Goal: Information Seeking & Learning: Check status

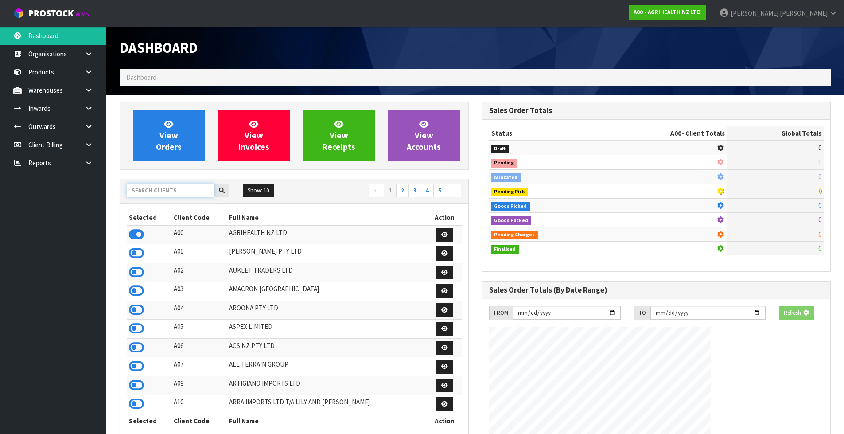
click at [132, 187] on input "text" at bounding box center [171, 190] width 88 height 14
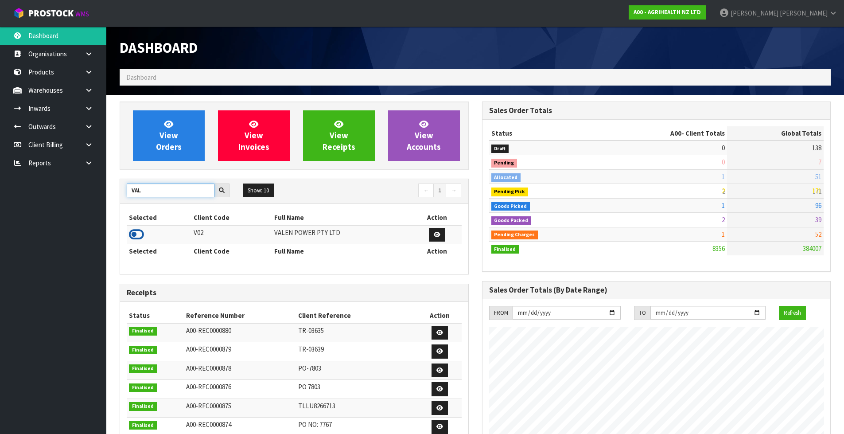
type input "VAL"
click at [140, 238] on icon at bounding box center [136, 234] width 15 height 13
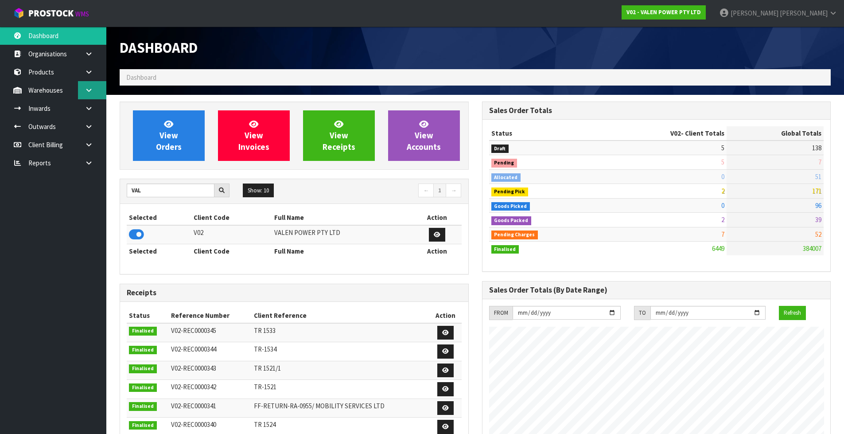
click at [86, 91] on icon at bounding box center [89, 90] width 8 height 7
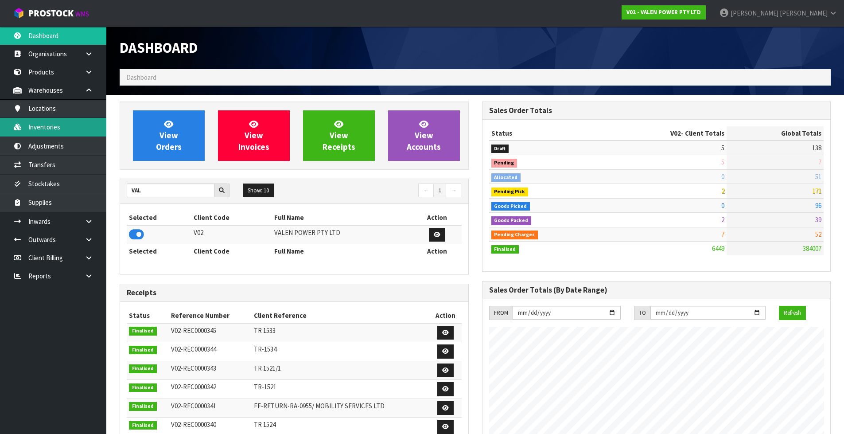
click at [75, 130] on link "Inventories" at bounding box center [53, 127] width 106 height 18
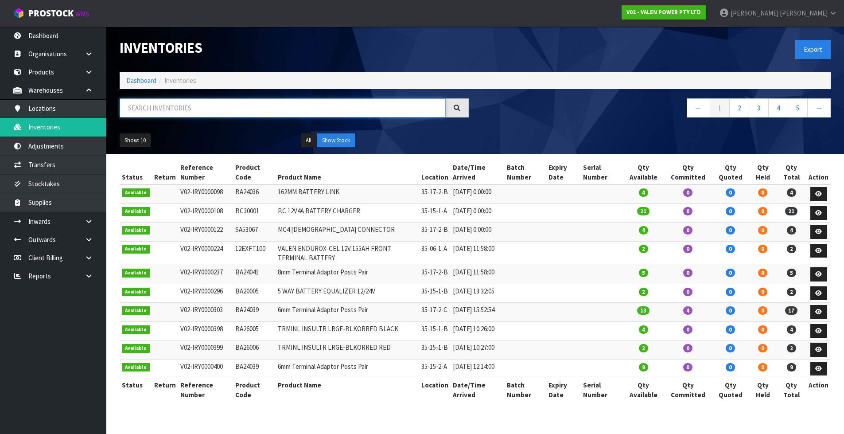
click at [165, 111] on input "text" at bounding box center [283, 107] width 326 height 19
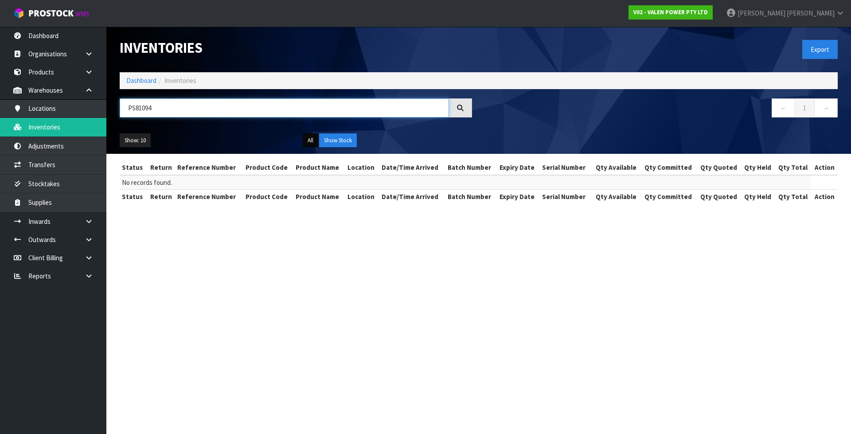
type input "PS81094"
click at [311, 142] on button "All" at bounding box center [311, 140] width 16 height 14
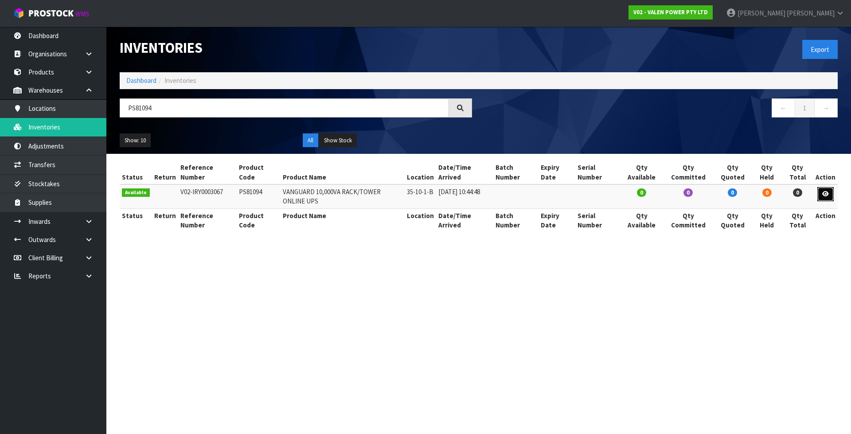
click at [826, 193] on icon at bounding box center [825, 194] width 7 height 6
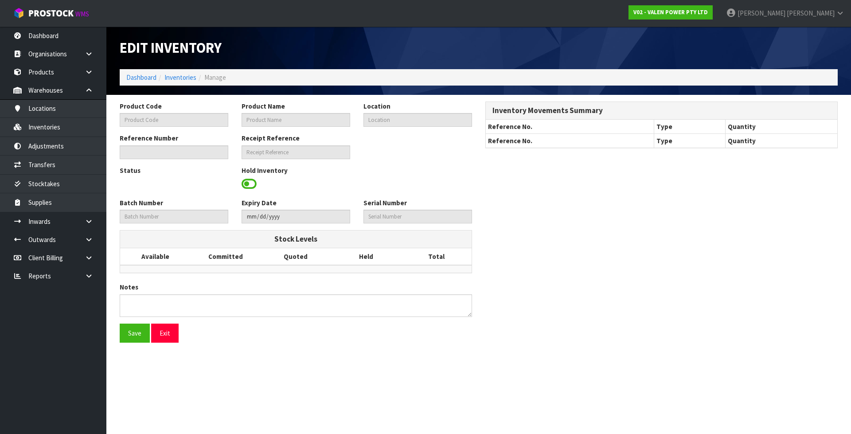
type input "PS81094"
type input "VANGUARD 10,000VA RACK/TOWER ONLINE UPS"
type input "35-10-1-B"
type input "V02-IRY0003067"
type input "V02-REC0000345"
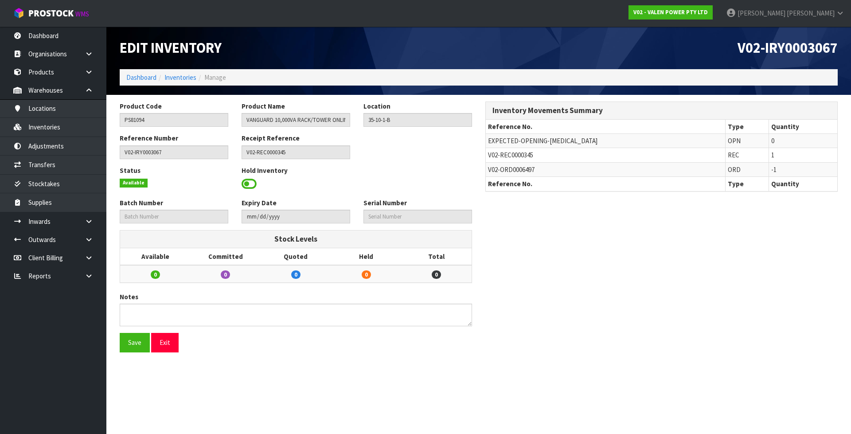
click at [530, 171] on span "V02-ORD0006497" at bounding box center [511, 169] width 47 height 8
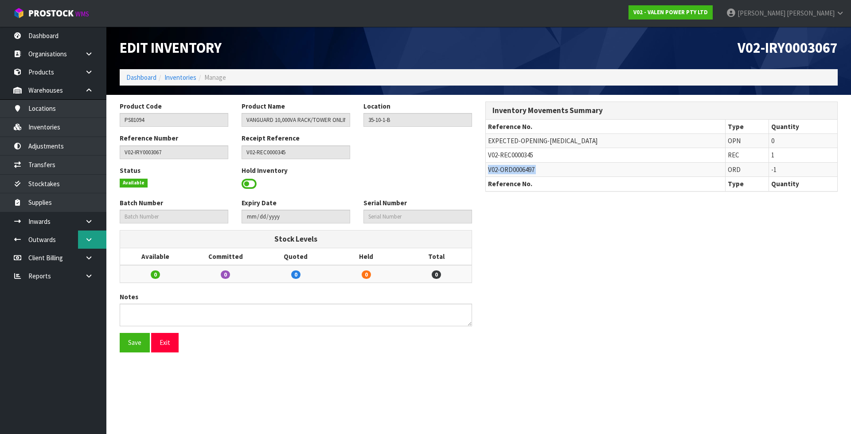
click at [88, 236] on icon at bounding box center [89, 239] width 8 height 7
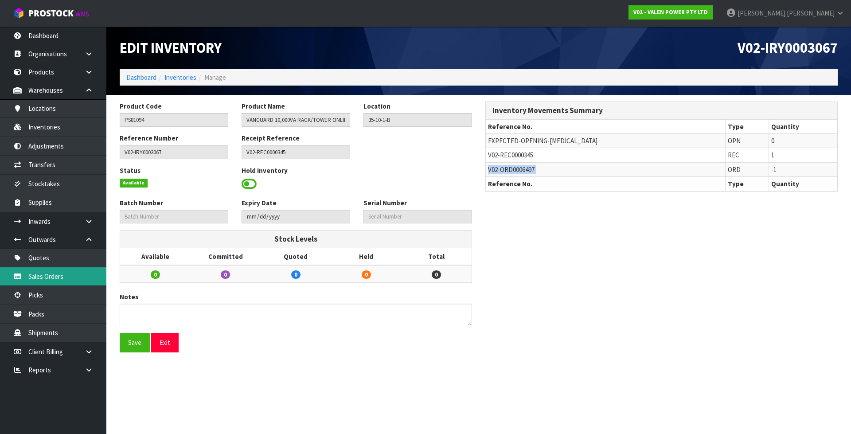
click at [82, 271] on link "Sales Orders" at bounding box center [53, 276] width 106 height 18
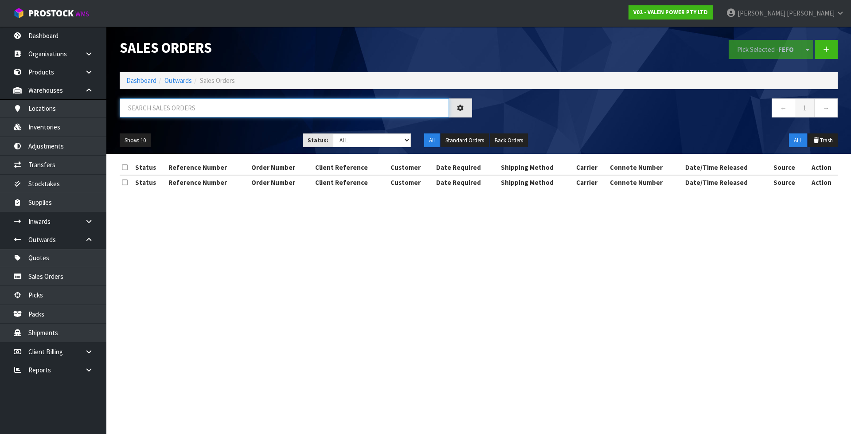
click at [197, 110] on input "text" at bounding box center [284, 107] width 329 height 19
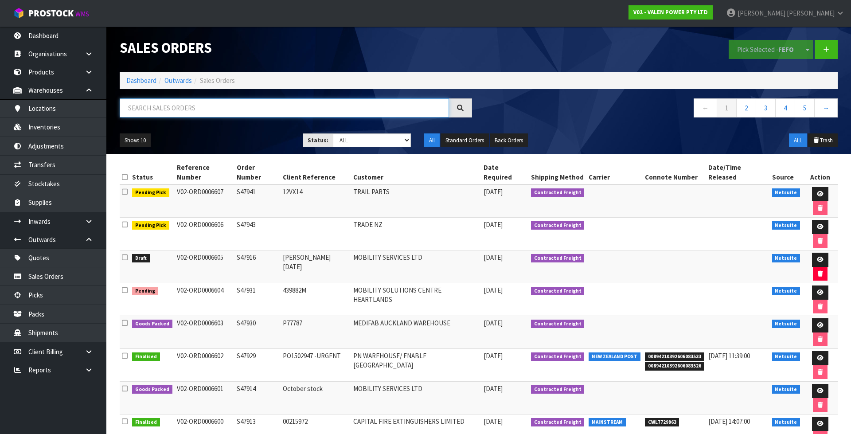
paste input "V02-ORD0006497"
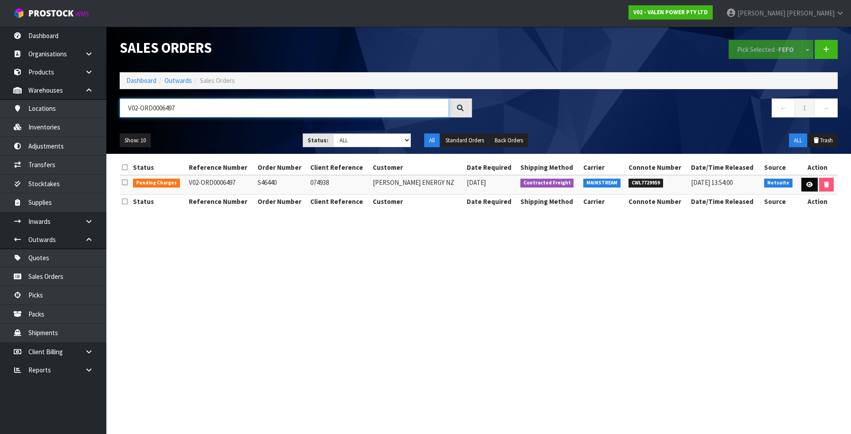
type input "V02-ORD0006497"
click at [809, 186] on icon at bounding box center [809, 185] width 7 height 6
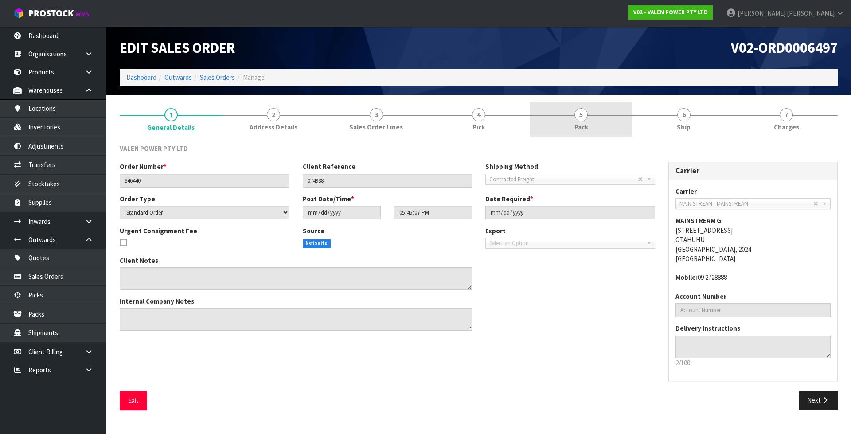
click at [615, 119] on link "5 Pack" at bounding box center [581, 118] width 102 height 35
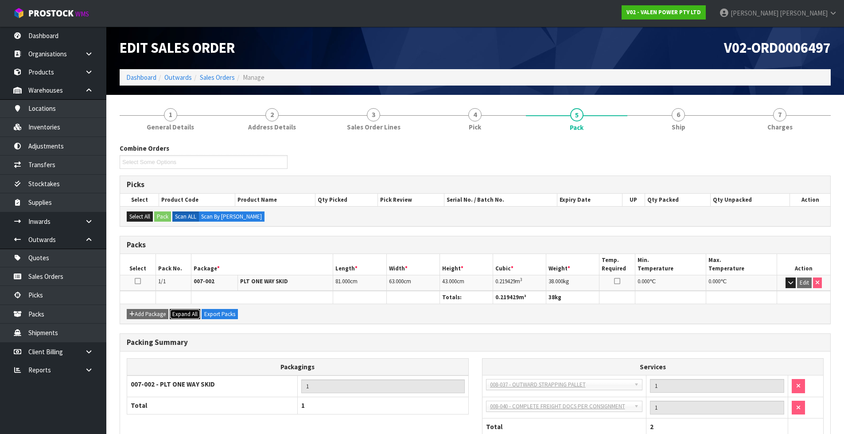
click at [190, 315] on span "Expand All" at bounding box center [184, 314] width 25 height 8
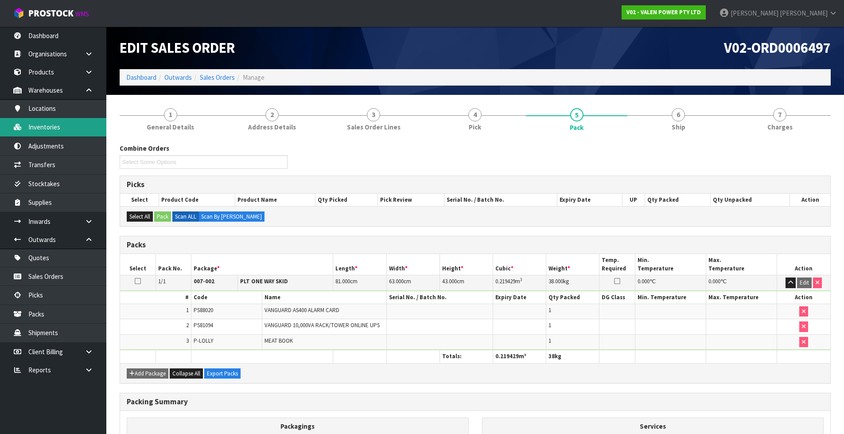
click at [64, 133] on link "Inventories" at bounding box center [53, 127] width 106 height 18
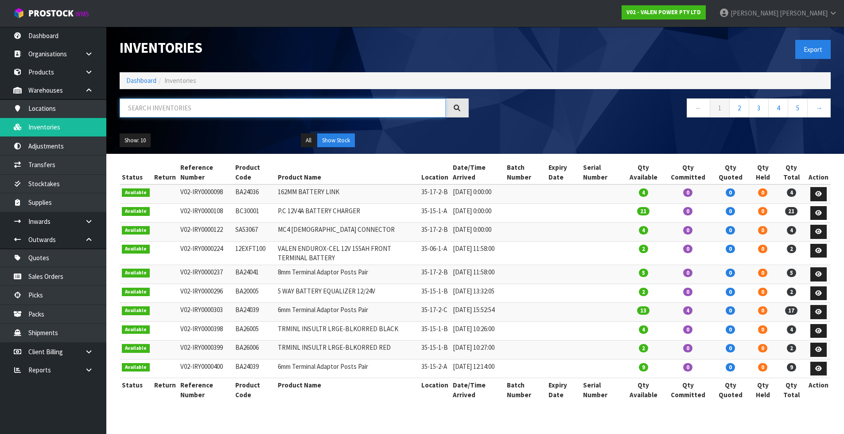
click at [177, 108] on input "text" at bounding box center [283, 107] width 326 height 19
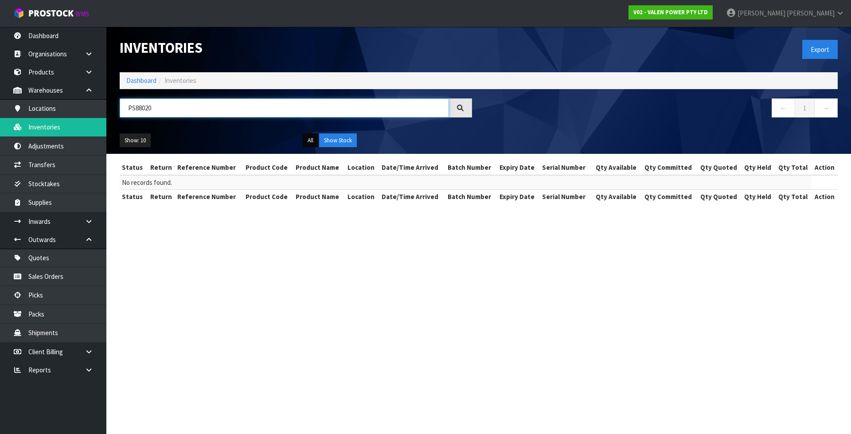
type input "PS88020"
click at [306, 139] on button "All" at bounding box center [311, 140] width 16 height 14
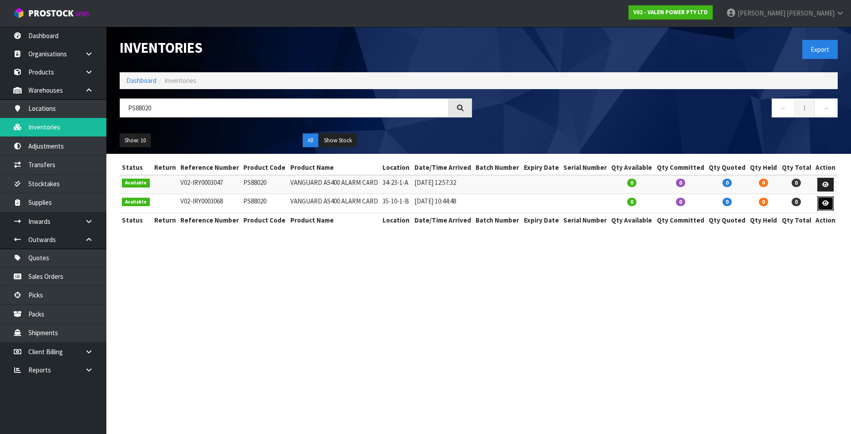
click at [823, 203] on icon at bounding box center [825, 203] width 7 height 6
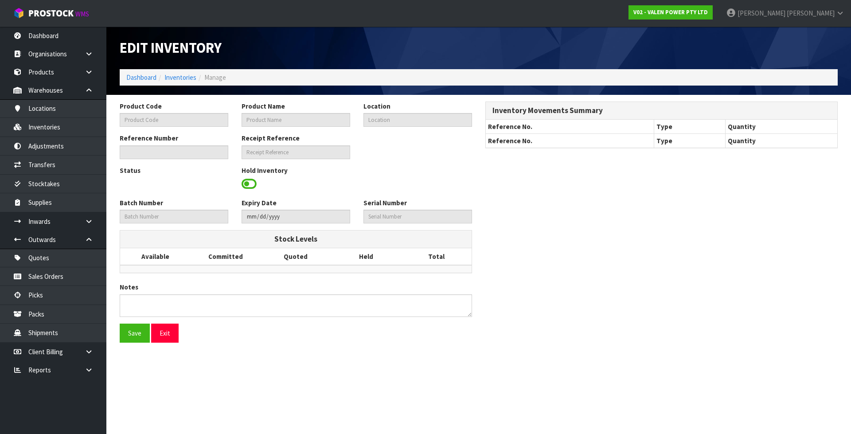
type input "PS88020"
type input "VANGUARD AS400 ALARM CARD"
type input "35-10-1-B"
type input "V02-IRY0003068"
type input "V02-REC0000345"
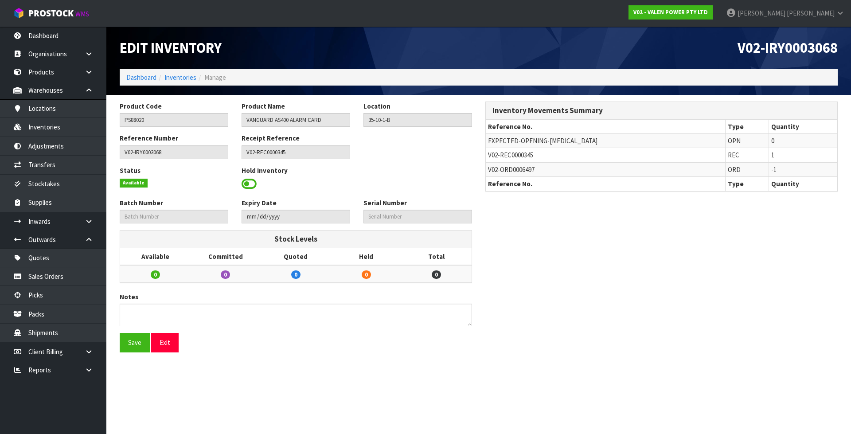
click at [509, 172] on span "V02-ORD0006497" at bounding box center [511, 169] width 47 height 8
copy tr "V02-ORD0006497"
click at [47, 277] on link "Sales Orders" at bounding box center [53, 276] width 106 height 18
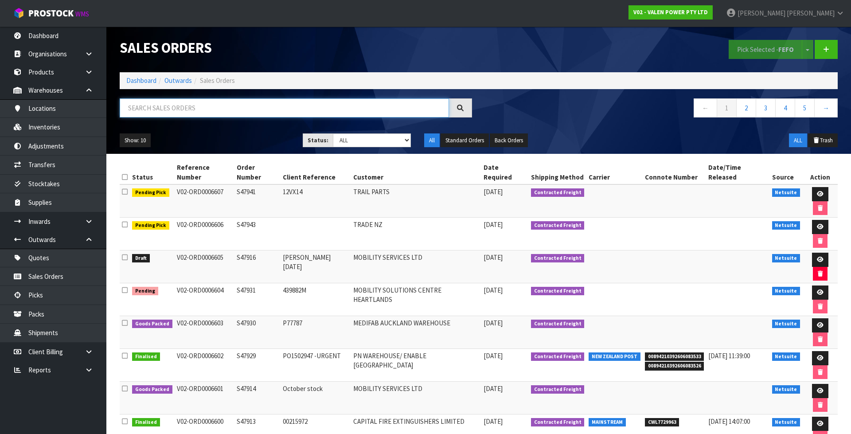
click at [291, 106] on input "text" at bounding box center [284, 107] width 329 height 19
paste input "V02-ORD0006497"
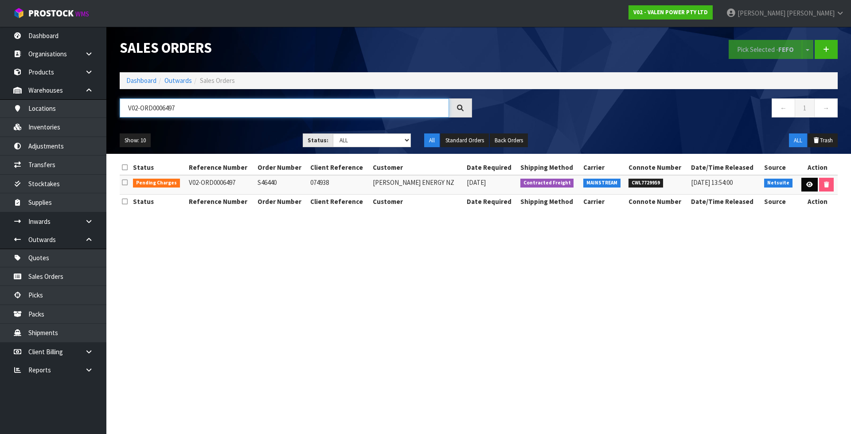
type input "V02-ORD0006497"
click at [806, 185] on icon at bounding box center [809, 185] width 7 height 6
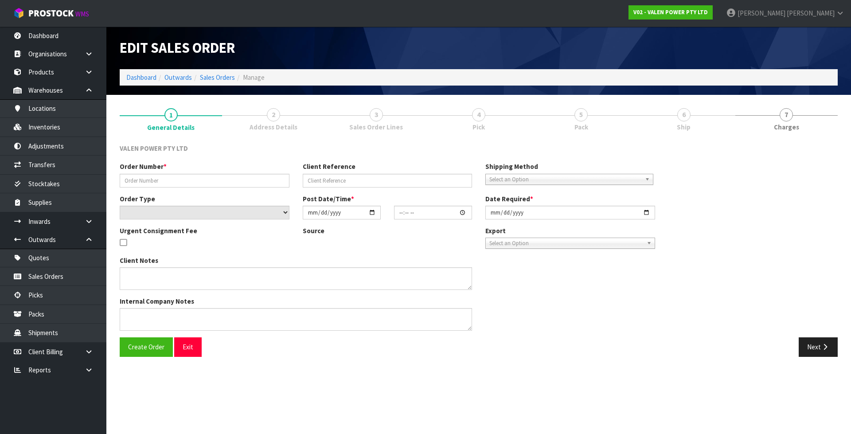
type input "S46440"
type input "074938"
select select "number:0"
type input "2025-08-21"
type input "17:45:07.000"
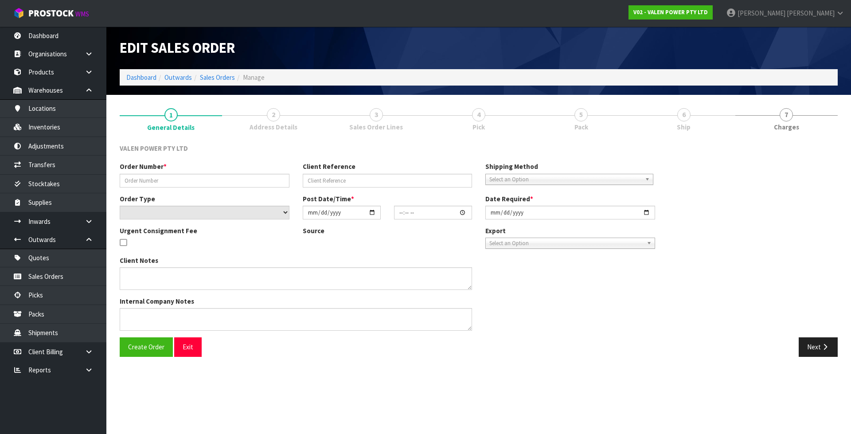
type input "2025-10-01"
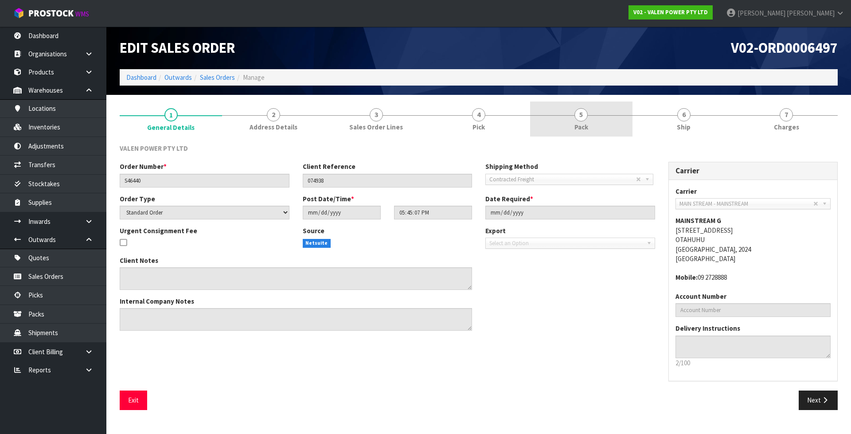
click at [563, 120] on link "5 Pack" at bounding box center [581, 118] width 102 height 35
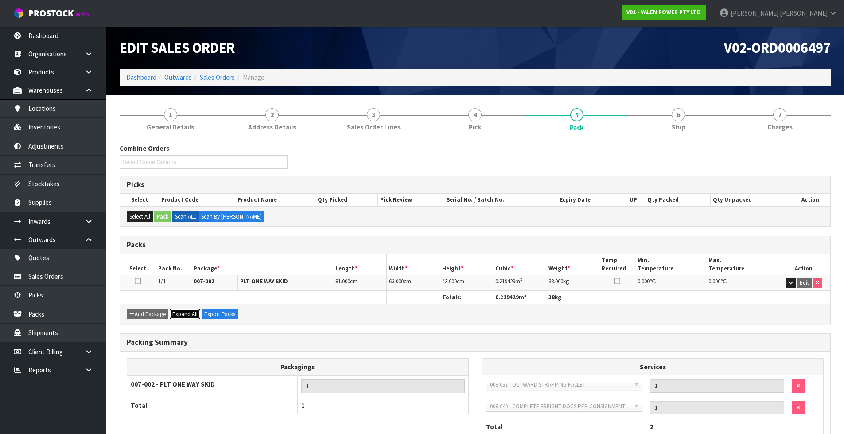
click at [187, 317] on span "Expand All" at bounding box center [184, 314] width 25 height 8
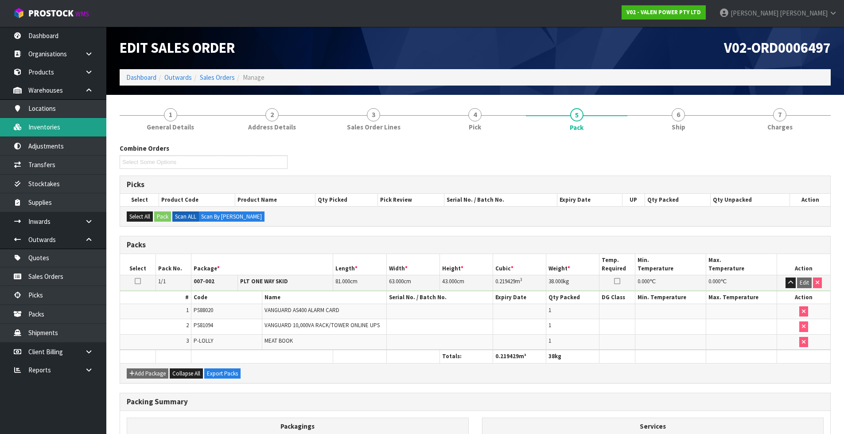
click at [55, 123] on link "Inventories" at bounding box center [53, 127] width 106 height 18
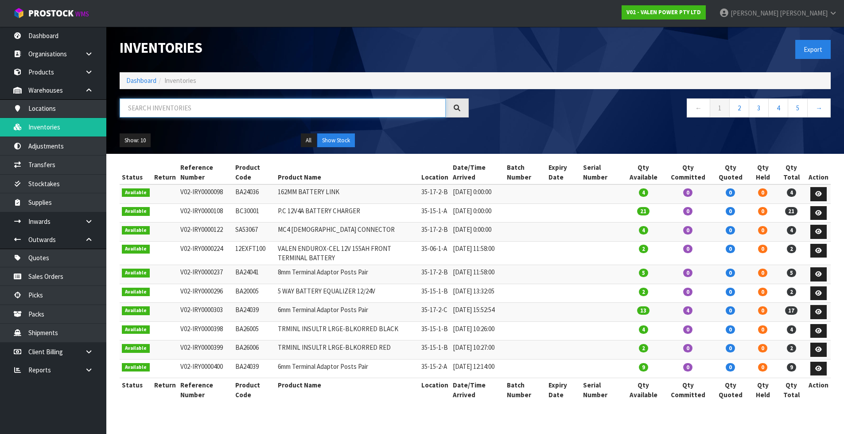
click at [217, 102] on input "text" at bounding box center [283, 107] width 326 height 19
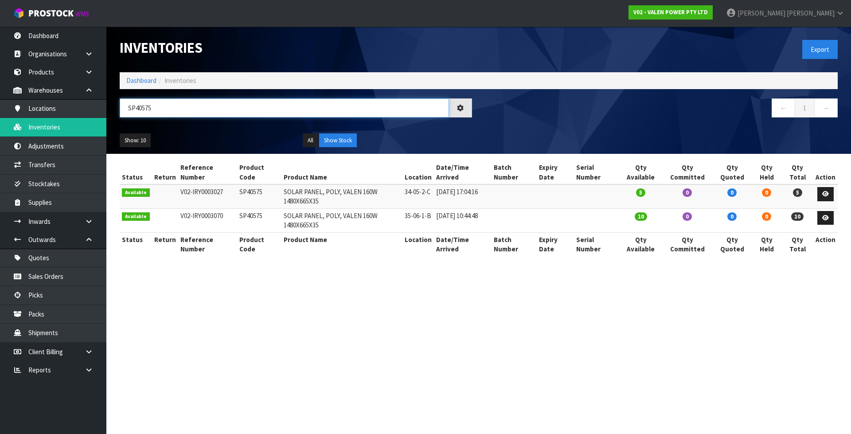
click at [148, 108] on input "SP40575" at bounding box center [284, 107] width 329 height 19
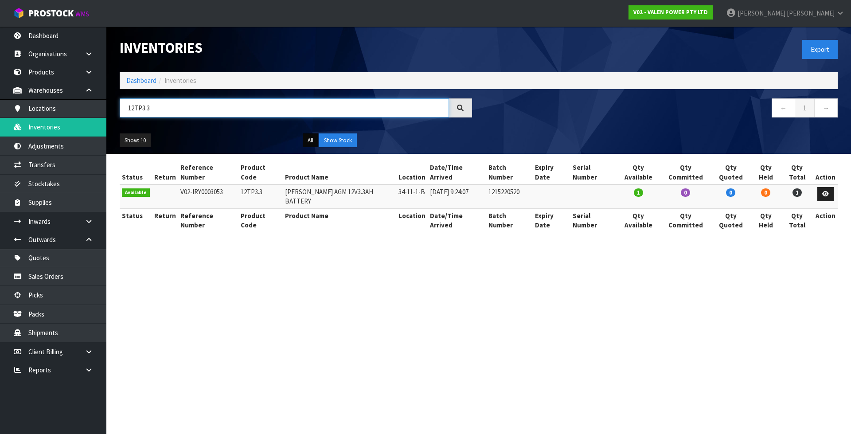
type input "12TP3.3"
click at [313, 145] on button "All" at bounding box center [311, 140] width 16 height 14
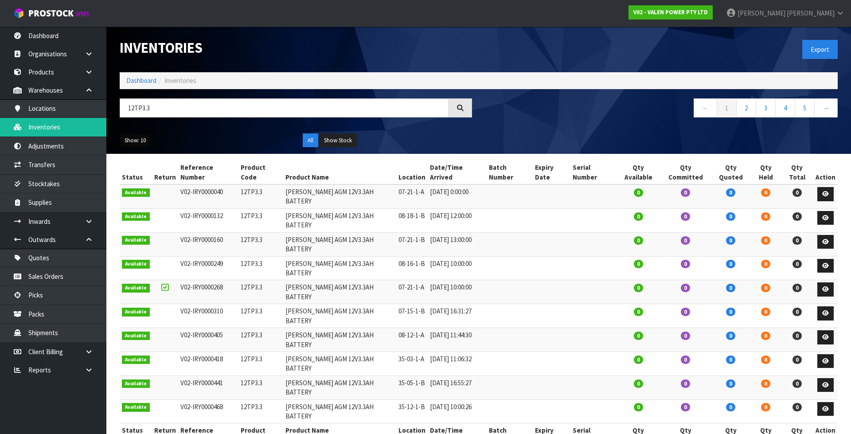
click at [143, 140] on button "Show: 10" at bounding box center [135, 140] width 31 height 14
click at [156, 180] on link "25" at bounding box center [155, 181] width 70 height 12
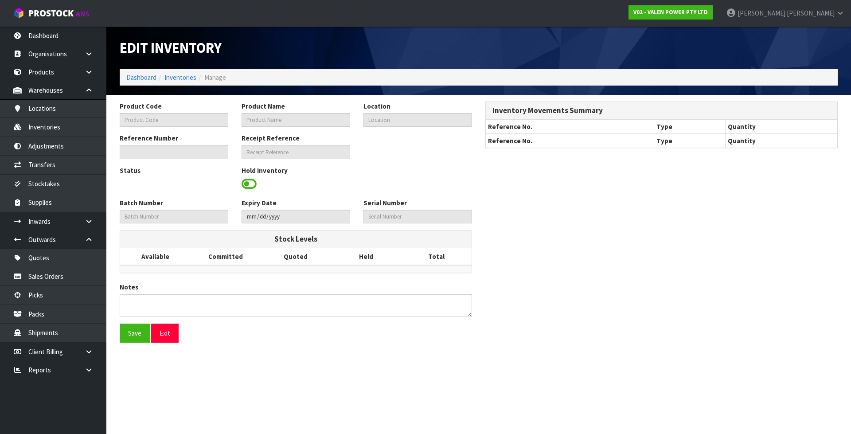
type input "12TP3.3"
type input "VALEN TOPIN AGM 12V3.3AH BATTERY"
type input "35-10-1-B"
type input "V02-IRY0000647"
type input "V02-REC0000074"
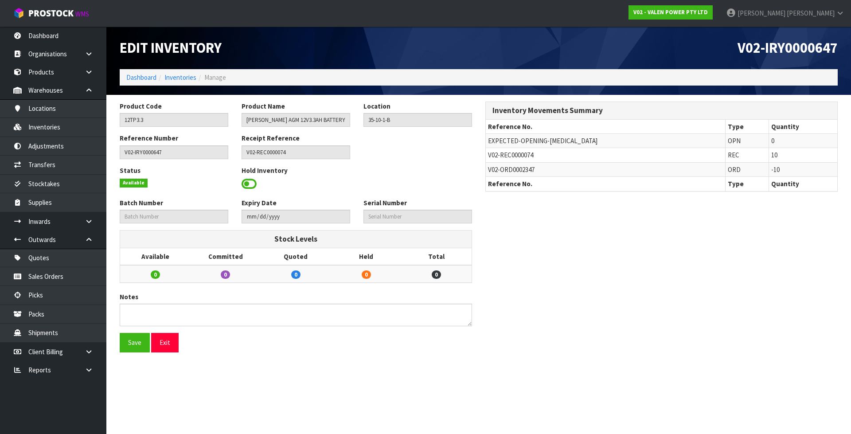
click at [510, 168] on span "V02-ORD0002347" at bounding box center [511, 169] width 47 height 8
copy tr "V02-ORD0002347"
click at [80, 272] on link "Sales Orders" at bounding box center [53, 276] width 106 height 18
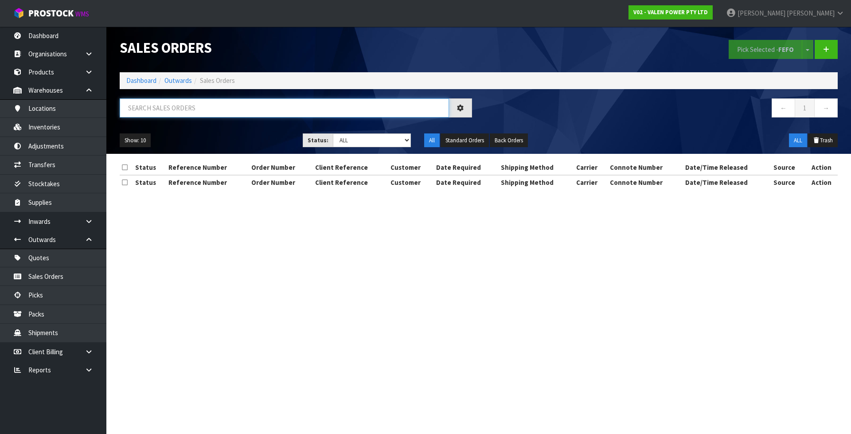
click at [201, 105] on input "text" at bounding box center [284, 107] width 329 height 19
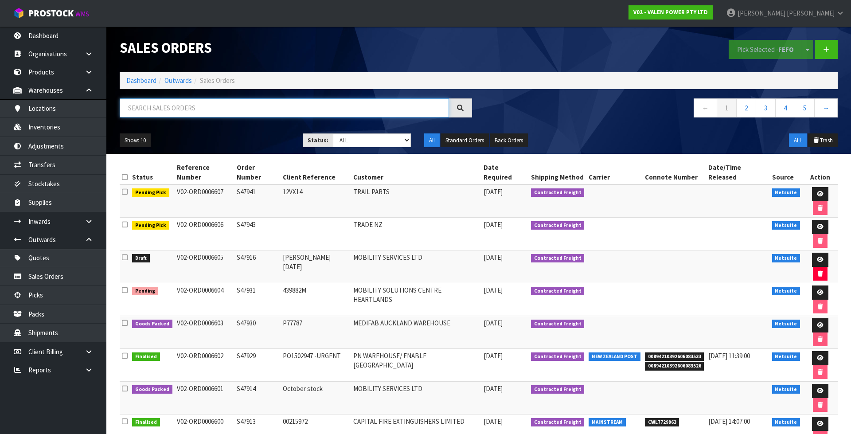
paste input "V02-ORD0002347"
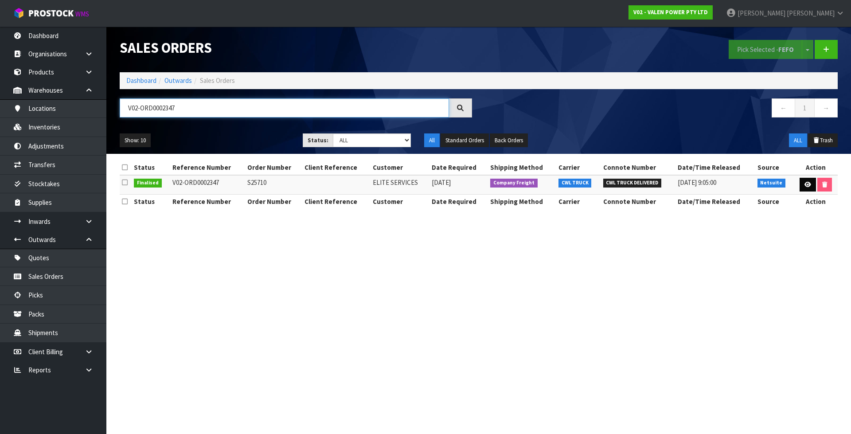
type input "V02-ORD0002347"
click at [805, 184] on icon at bounding box center [807, 185] width 7 height 6
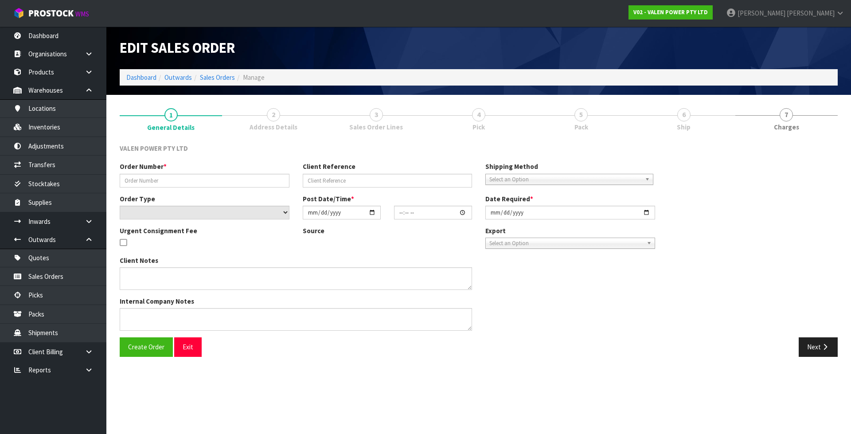
type input "S25710"
select select "number:0"
type input "2022-02-23"
type input "14:15:11.000"
type input "2022-02-23"
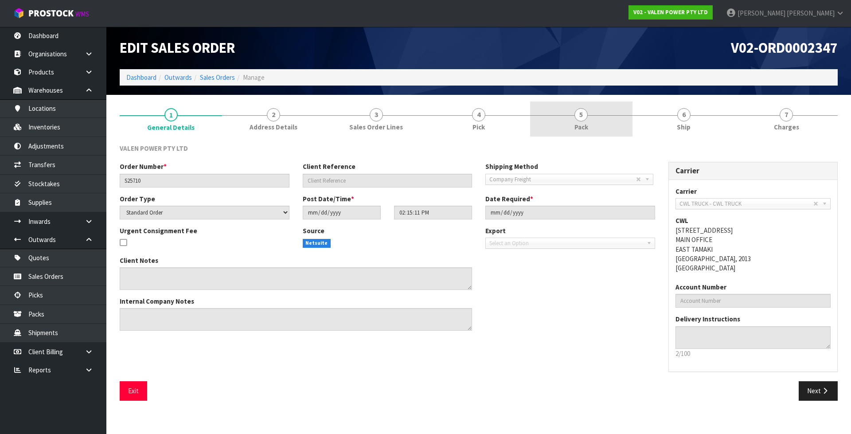
click at [582, 124] on span "Pack" at bounding box center [581, 126] width 14 height 9
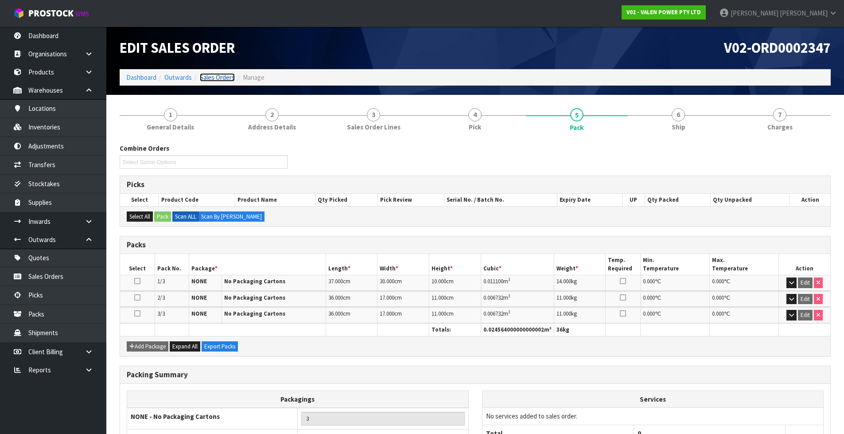
click at [217, 76] on link "Sales Orders" at bounding box center [217, 77] width 35 height 8
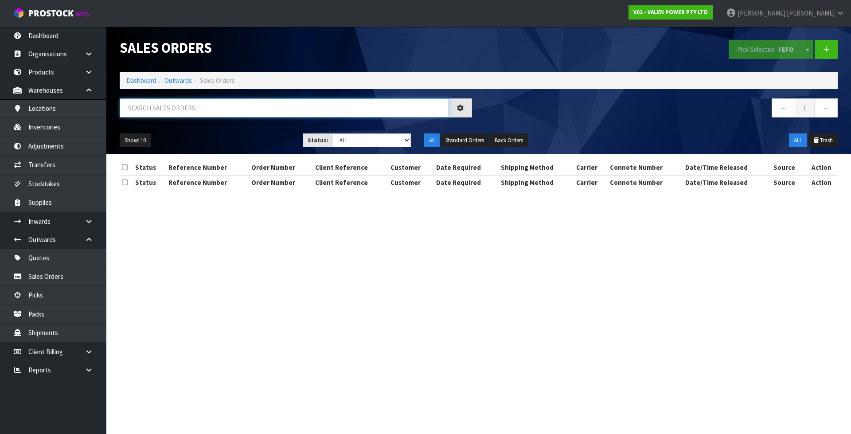
click at [223, 111] on input "text" at bounding box center [284, 107] width 329 height 19
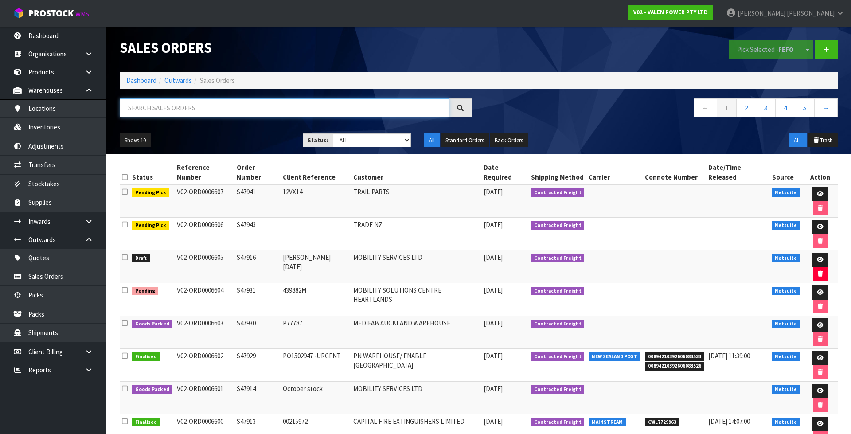
paste input "V02-ORD0002347"
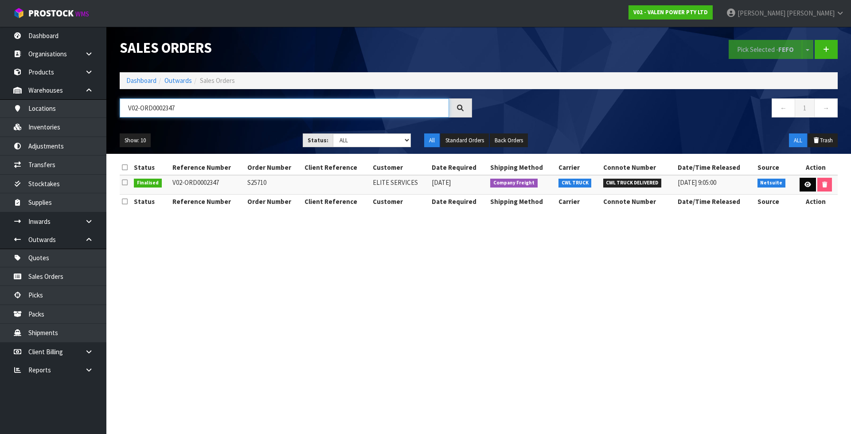
type input "V02-ORD0002347"
click at [804, 185] on icon at bounding box center [807, 185] width 7 height 6
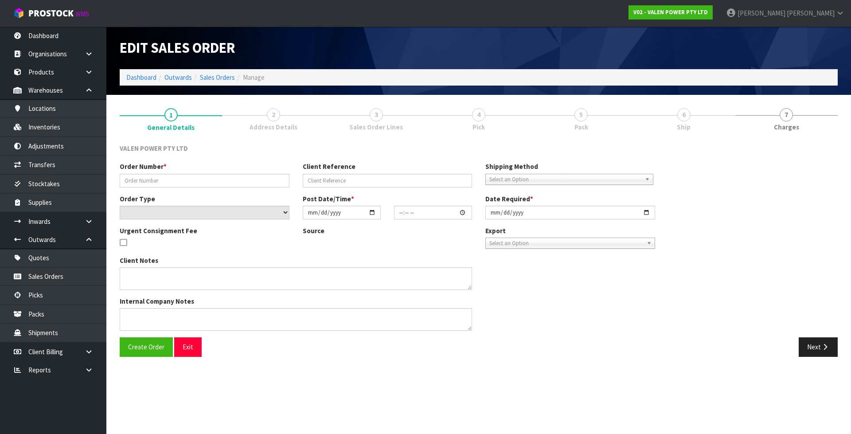
type input "S25710"
select select "number:0"
type input "2022-02-23"
type input "14:15:11.000"
type input "2022-02-23"
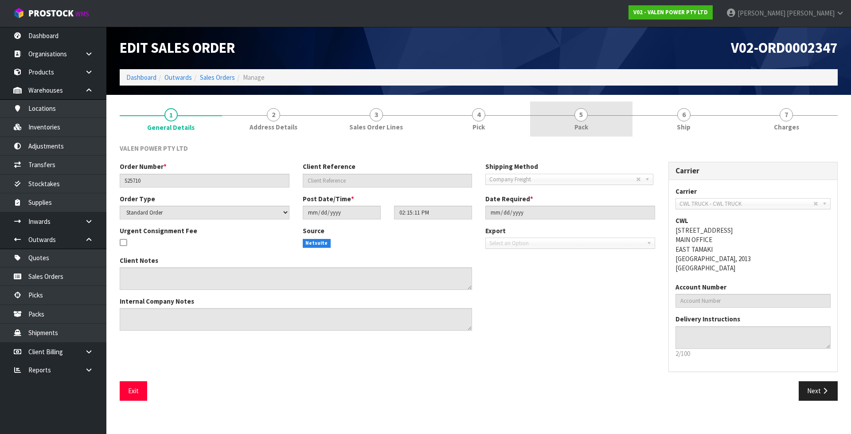
click at [608, 133] on link "5 Pack" at bounding box center [581, 118] width 102 height 35
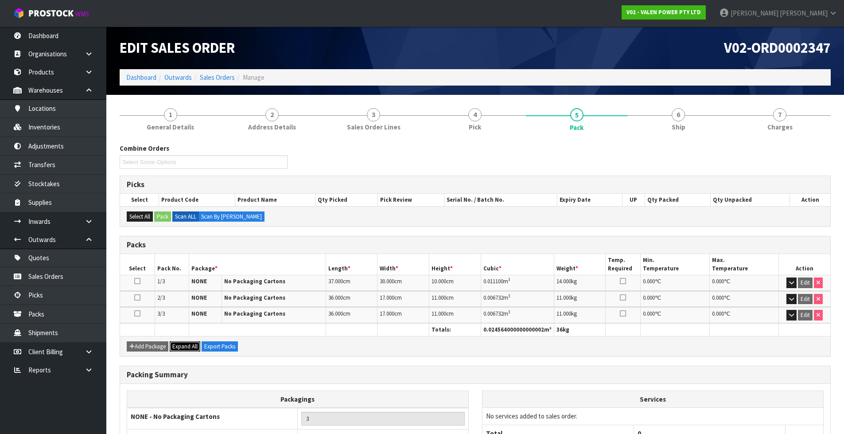
click at [191, 347] on span "Expand All" at bounding box center [184, 347] width 25 height 8
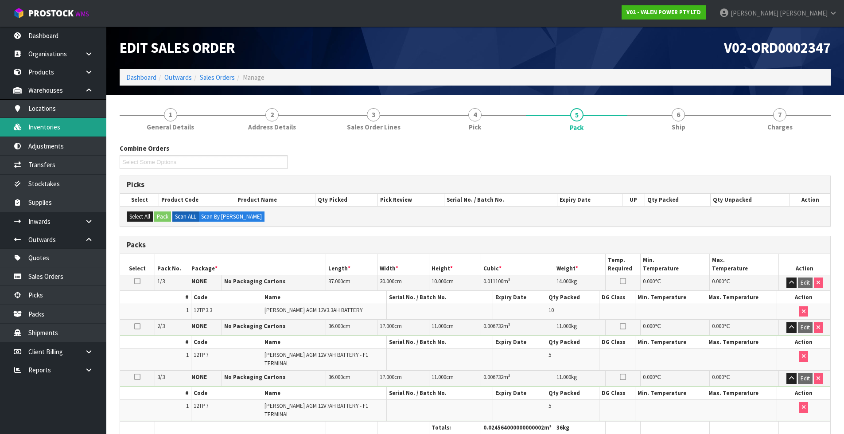
click at [61, 130] on link "Inventories" at bounding box center [53, 127] width 106 height 18
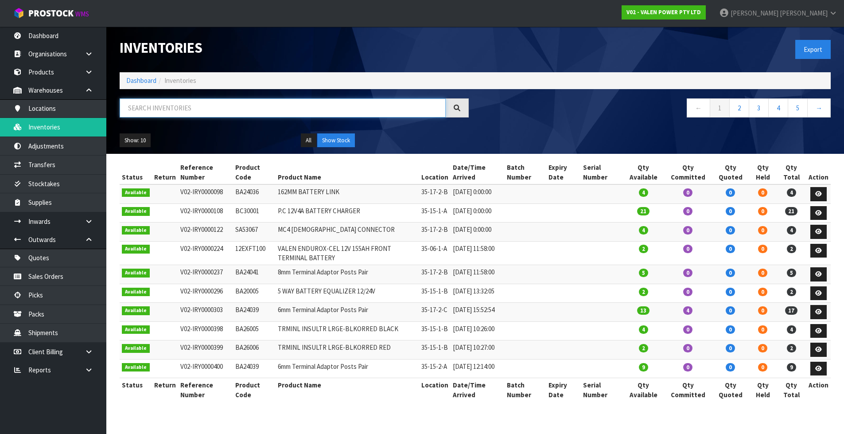
click at [238, 107] on input "text" at bounding box center [283, 107] width 326 height 19
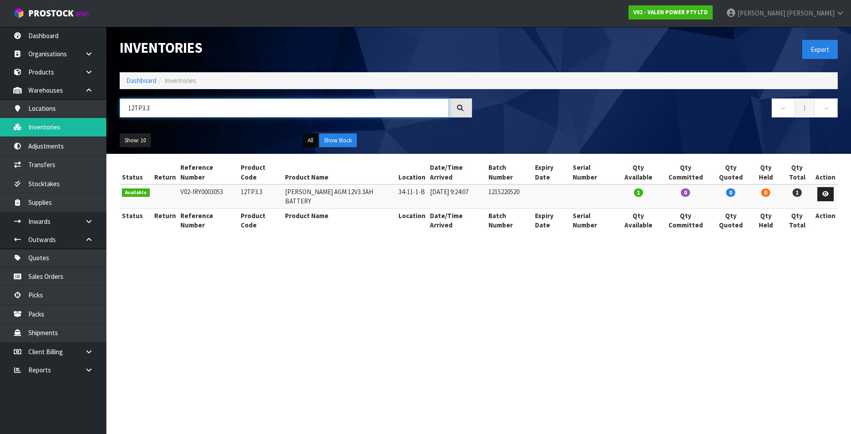
type input "12TP3.3"
click at [306, 140] on button "All" at bounding box center [311, 140] width 16 height 14
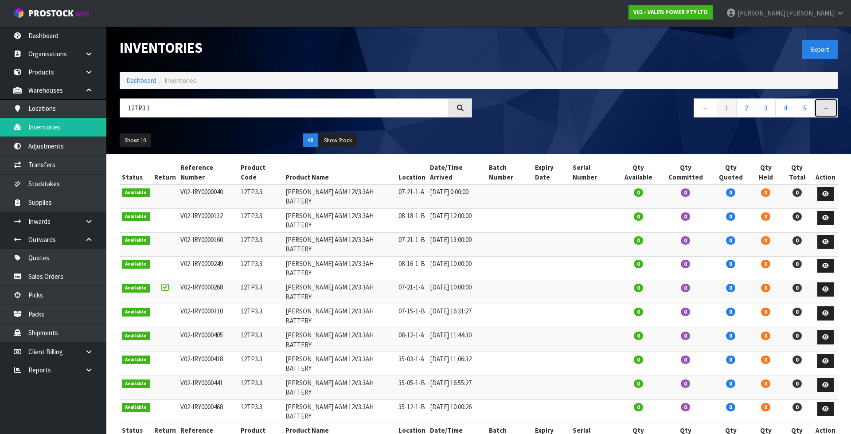
click at [824, 105] on link "→" at bounding box center [825, 107] width 23 height 19
click at [825, 215] on icon at bounding box center [825, 218] width 7 height 6
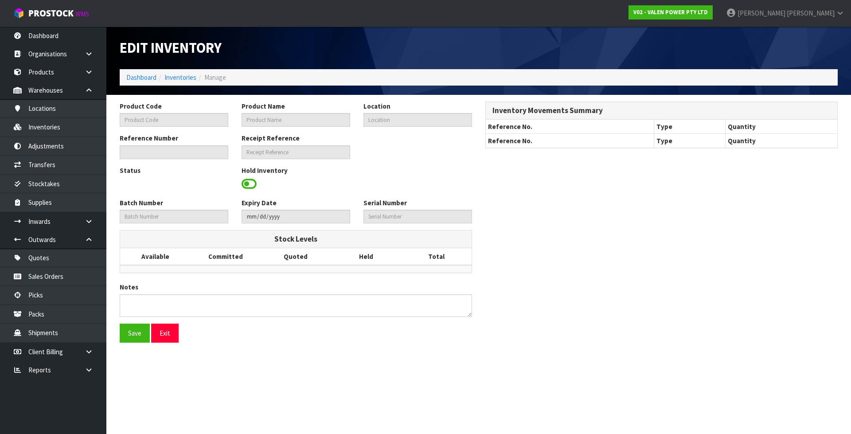
type input "12TP3.3"
type input "VALEN TOPIN AGM 12V3.3AH BATTERY"
type input "35-10-1-B"
type input "V02-IRY0000647"
type input "V02-REC0000074"
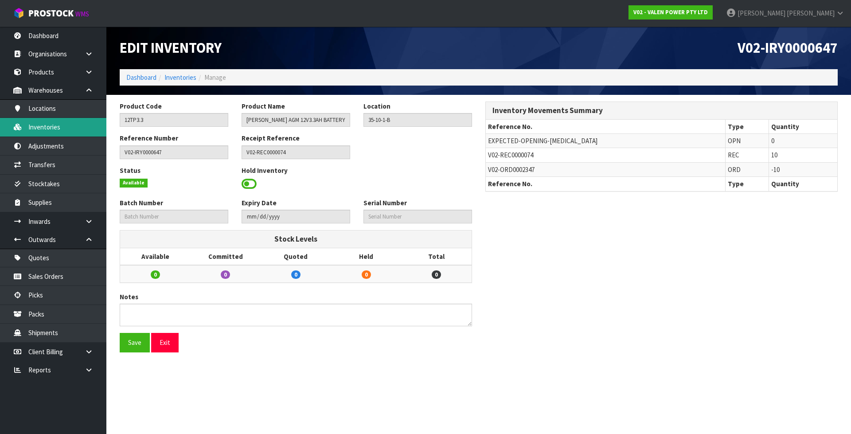
click at [64, 128] on link "Inventories" at bounding box center [53, 127] width 106 height 18
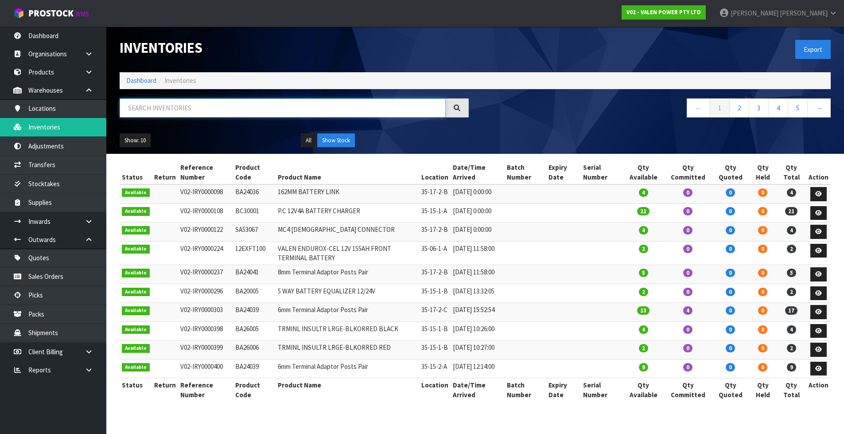
click at [181, 114] on input "text" at bounding box center [283, 107] width 326 height 19
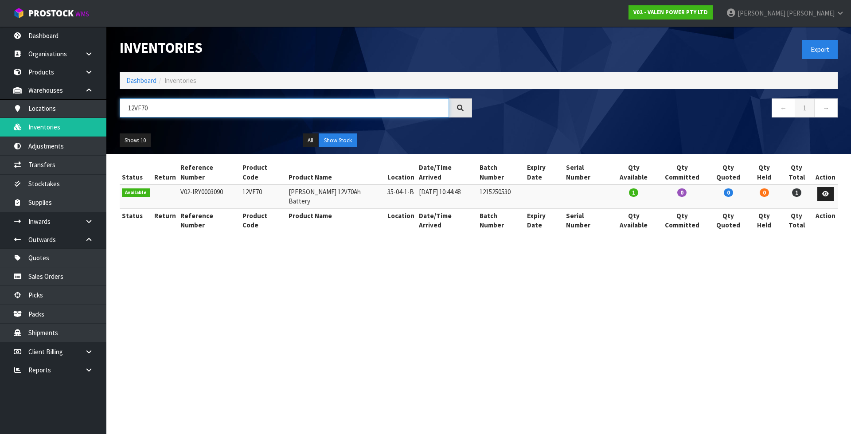
click at [179, 100] on input "12VF70" at bounding box center [284, 107] width 329 height 19
click at [179, 108] on input "12VF70" at bounding box center [284, 107] width 329 height 19
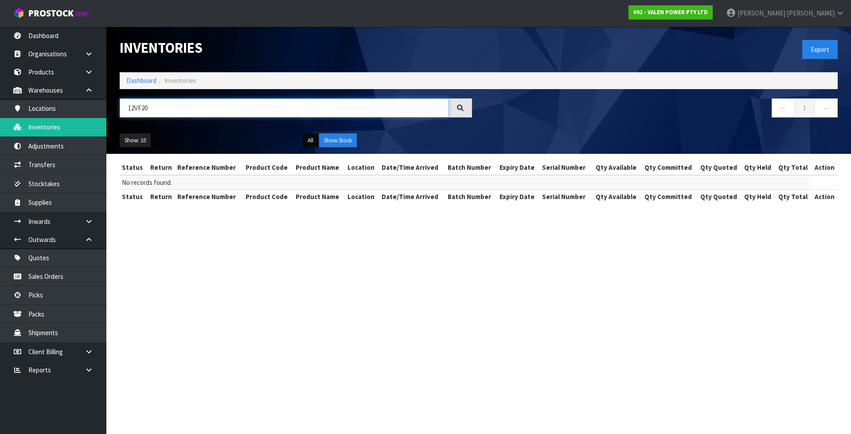
type input "12VF20"
click at [313, 139] on button "All" at bounding box center [311, 140] width 16 height 14
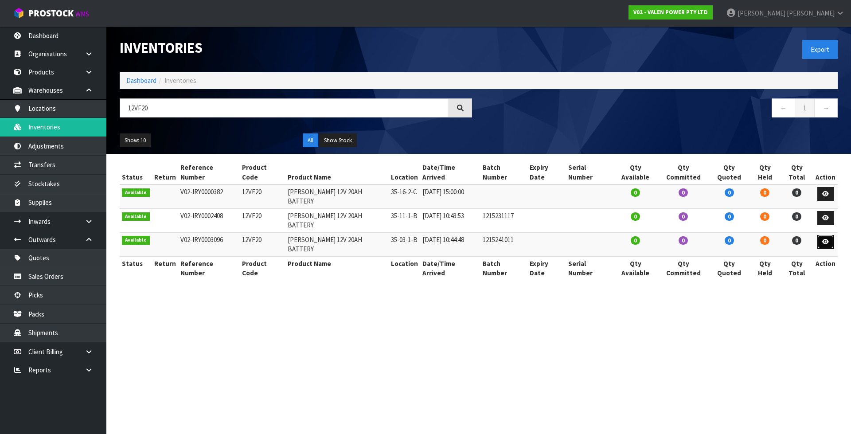
click at [820, 235] on link at bounding box center [825, 242] width 16 height 14
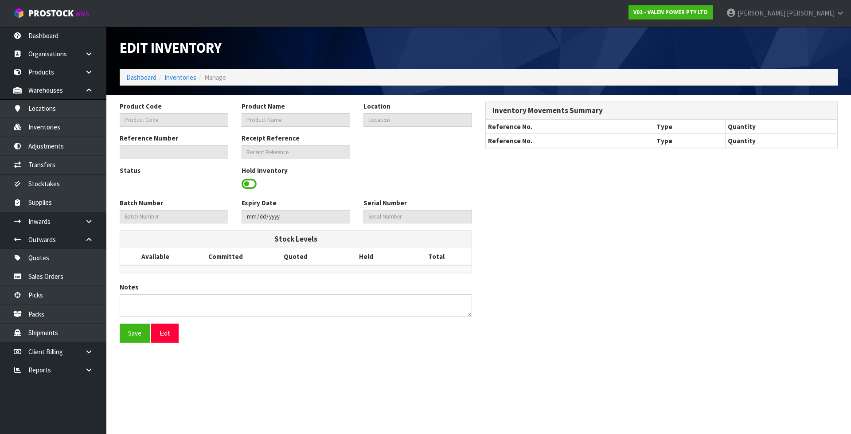
type input "12VF20"
type input "VALEN FORTE 12V 20AH BATTERY"
type input "35-03-1-B"
type input "V02-IRY0003096"
type input "V02-REC0000345"
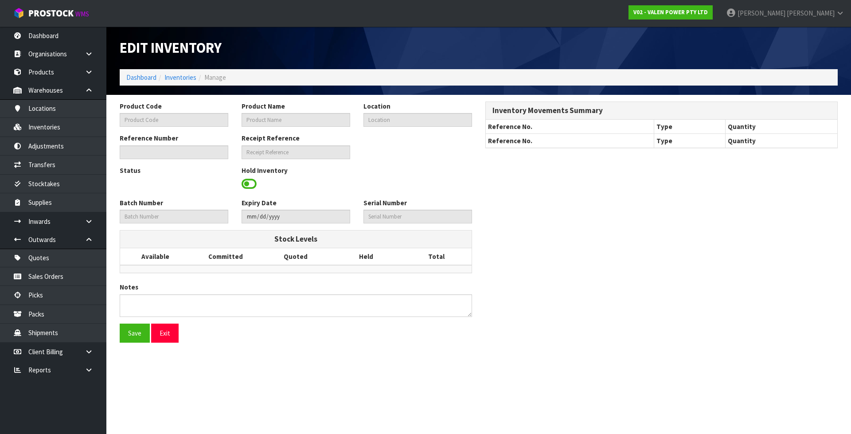
type input "1215241011"
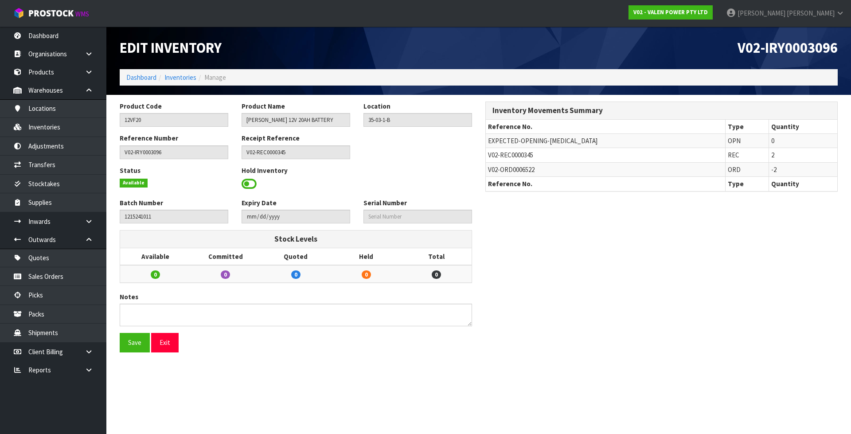
click at [193, 82] on li "Inventories" at bounding box center [176, 77] width 40 height 9
click at [188, 75] on link "Inventories" at bounding box center [180, 77] width 32 height 8
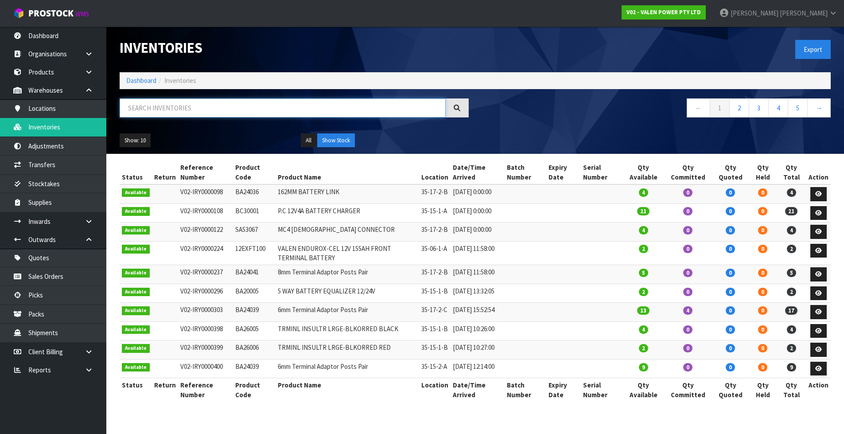
click at [205, 110] on input "text" at bounding box center [283, 107] width 326 height 19
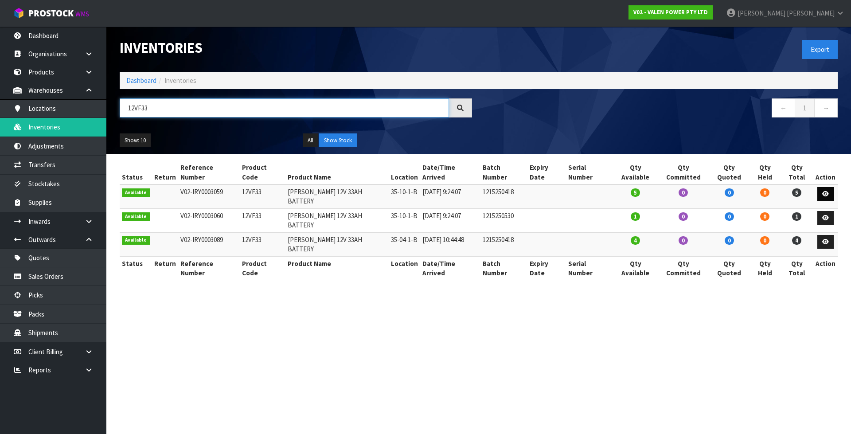
type input "12VF33"
click at [823, 191] on icon at bounding box center [825, 194] width 7 height 6
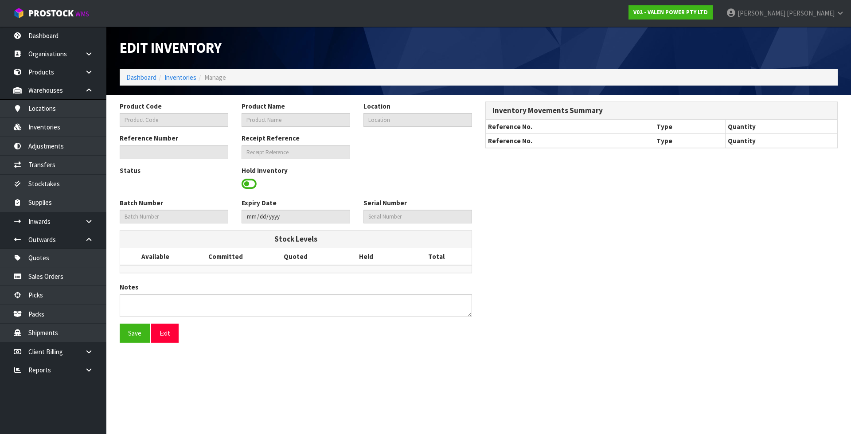
type input "12VF33"
type input "VALEN FORTE 12V 33AH BATTERY"
type input "35-10-1-B"
type input "V02-IRY0003059"
type input "V02-REC0000344"
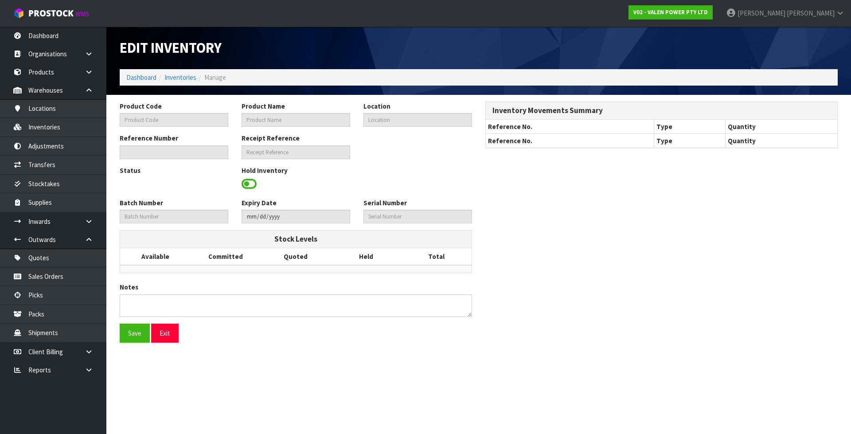
type input "1215250418"
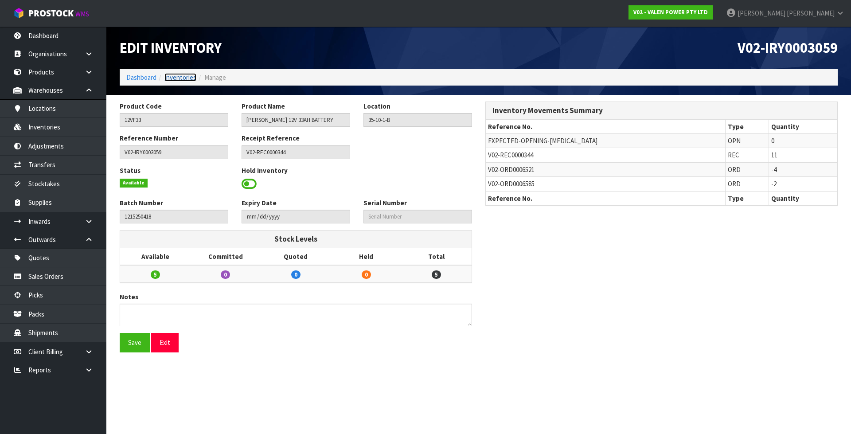
click at [187, 78] on link "Inventories" at bounding box center [180, 77] width 32 height 8
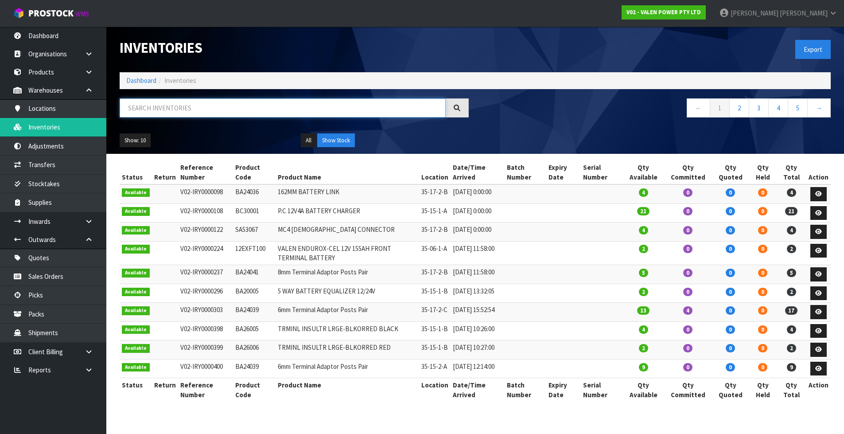
click at [187, 110] on input "text" at bounding box center [283, 107] width 326 height 19
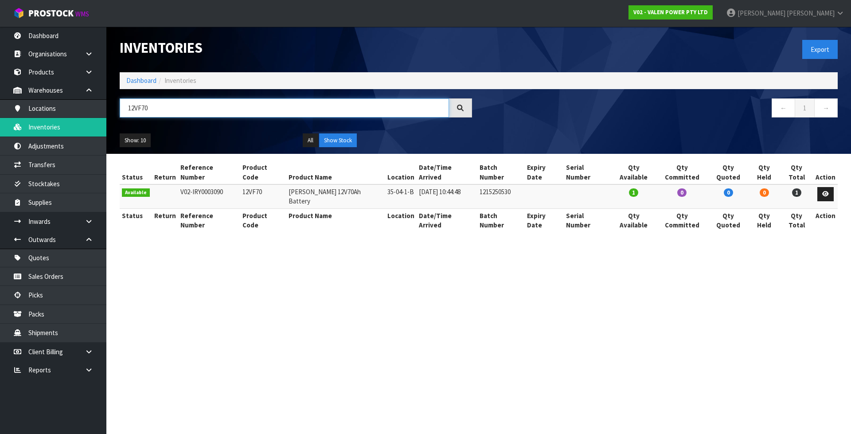
type input "12VF70"
click at [251, 184] on td "12VF70" at bounding box center [263, 196] width 46 height 24
copy td "12VF70"
click at [64, 144] on link "Adjustments" at bounding box center [53, 146] width 106 height 18
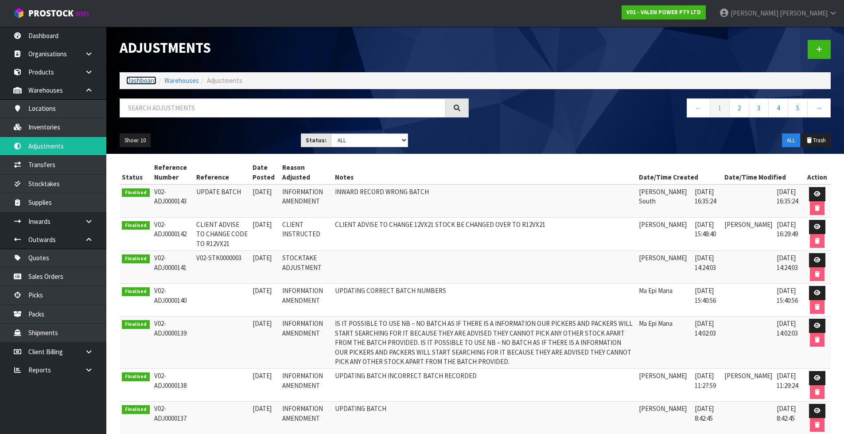
click at [141, 82] on link "Dashboard" at bounding box center [141, 80] width 30 height 8
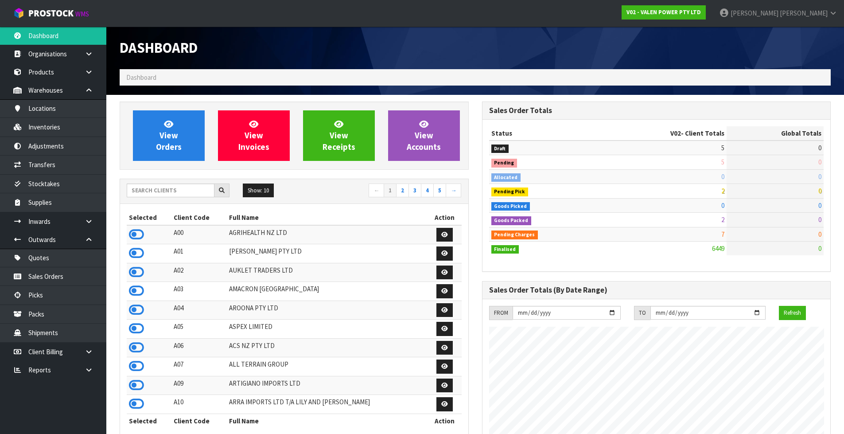
scroll to position [671, 362]
click at [171, 191] on input "text" at bounding box center [171, 190] width 88 height 14
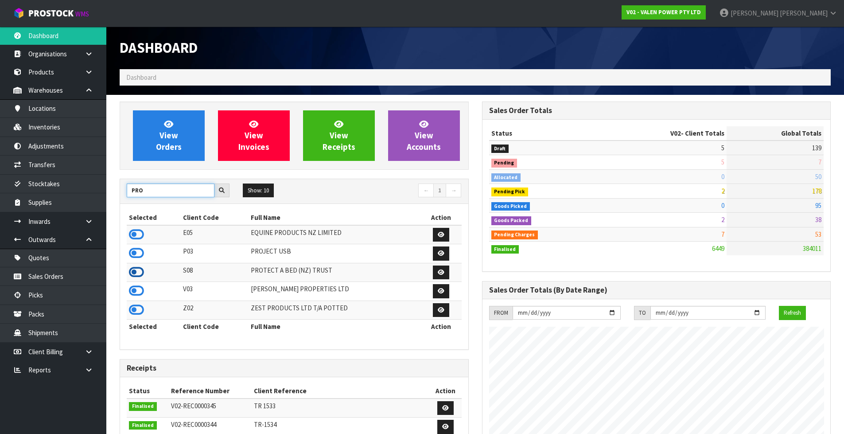
type input "PRO"
click at [133, 273] on icon at bounding box center [136, 271] width 15 height 13
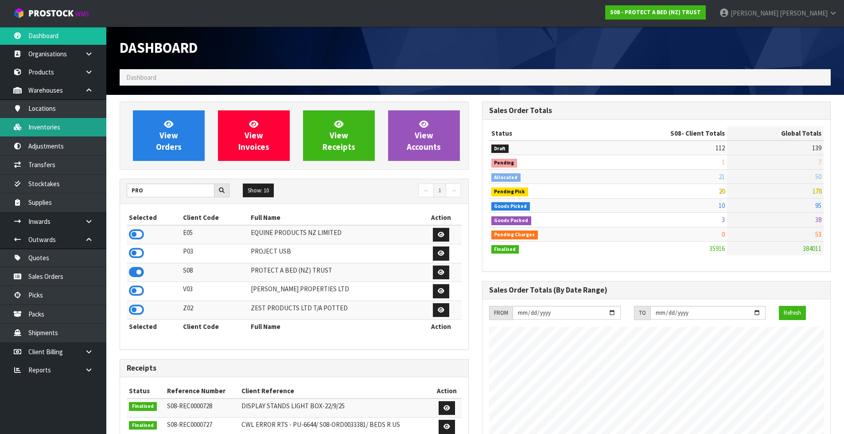
click at [83, 122] on link "Inventories" at bounding box center [53, 127] width 106 height 18
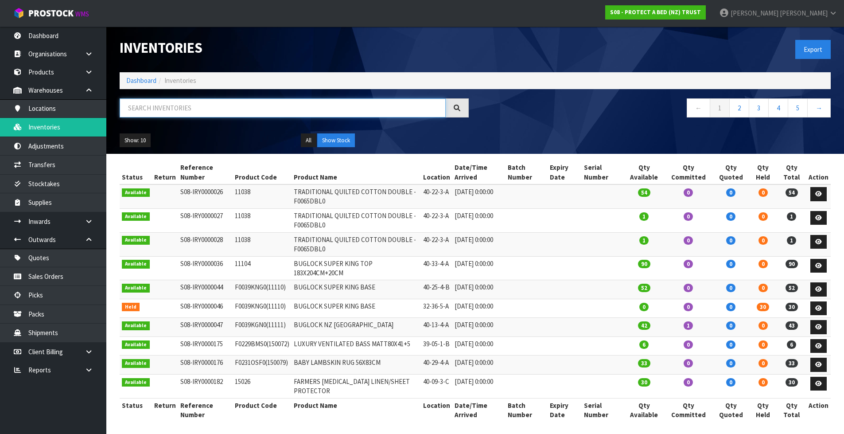
click at [158, 113] on input "text" at bounding box center [283, 107] width 326 height 19
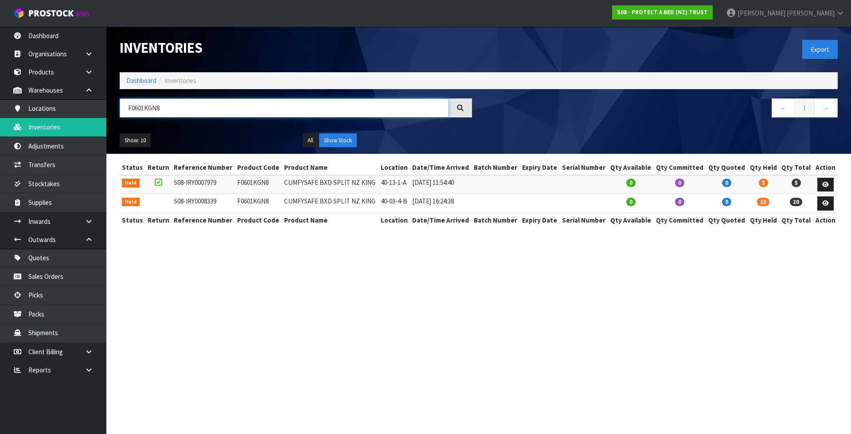
type input "F0601KGN8"
click at [137, 81] on link "Dashboard" at bounding box center [141, 80] width 30 height 8
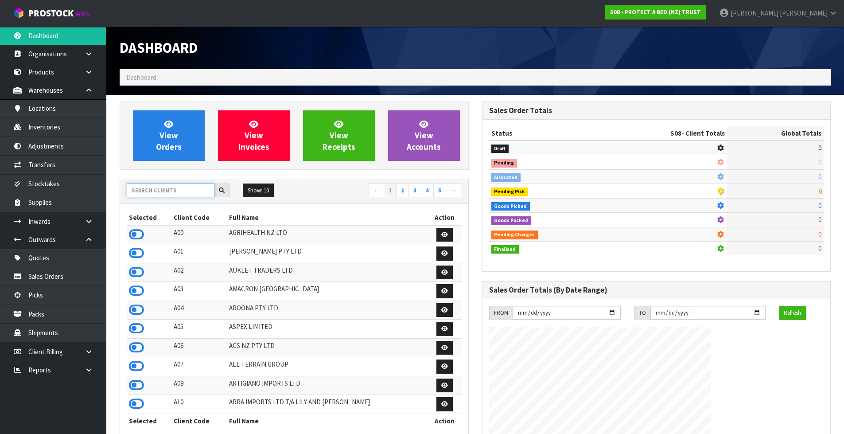
click at [171, 192] on input "text" at bounding box center [171, 190] width 88 height 14
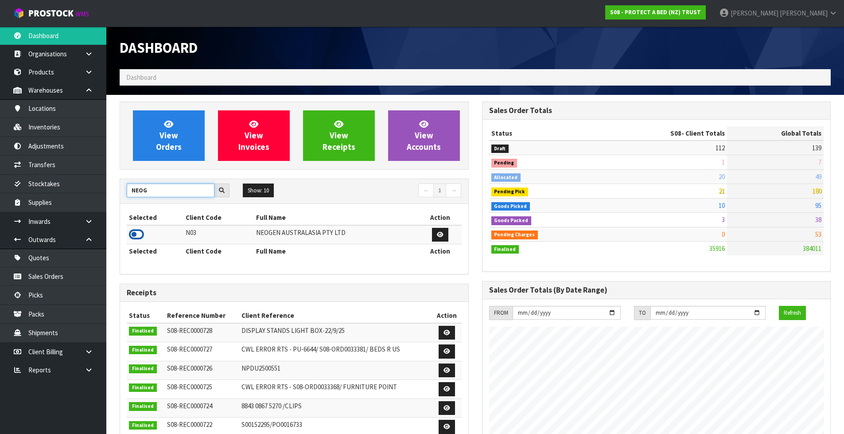
type input "NEOG"
click at [140, 234] on icon at bounding box center [136, 234] width 15 height 13
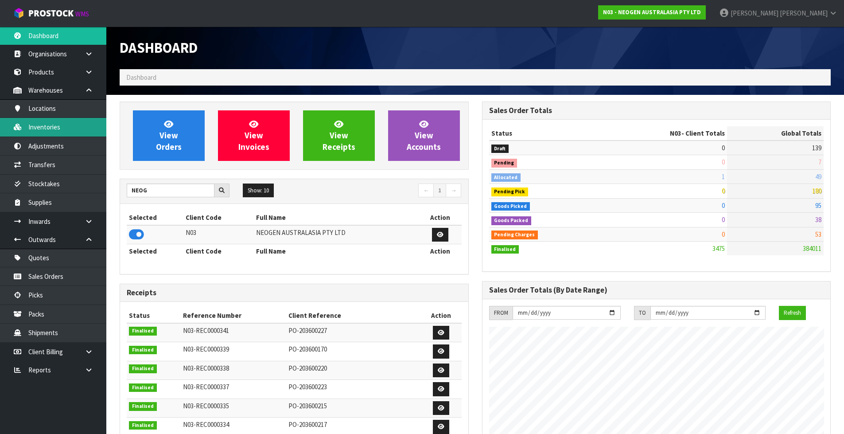
click at [72, 133] on link "Inventories" at bounding box center [53, 127] width 106 height 18
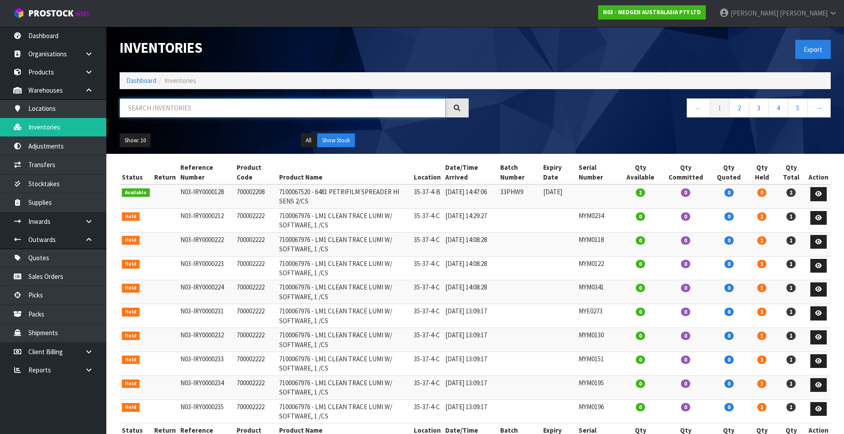
click at [228, 112] on input "text" at bounding box center [283, 107] width 326 height 19
paste input "418325130A"
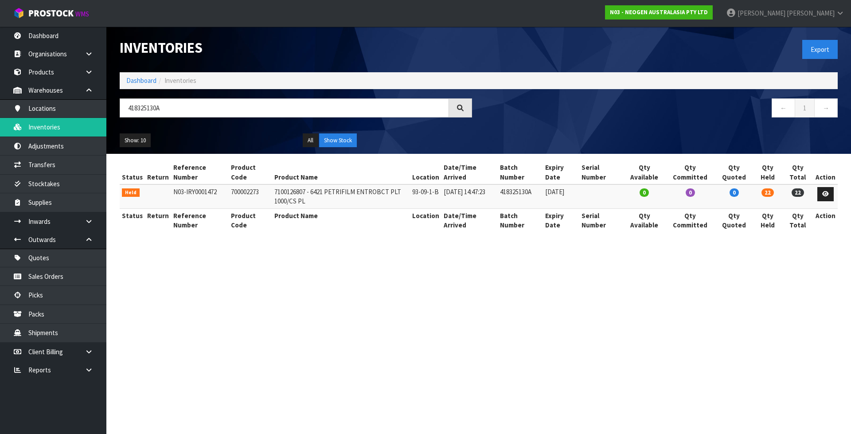
click at [203, 118] on div "418325130A" at bounding box center [296, 111] width 366 height 26
click at [196, 112] on input "418325130A" at bounding box center [284, 107] width 329 height 19
paste input "250826M"
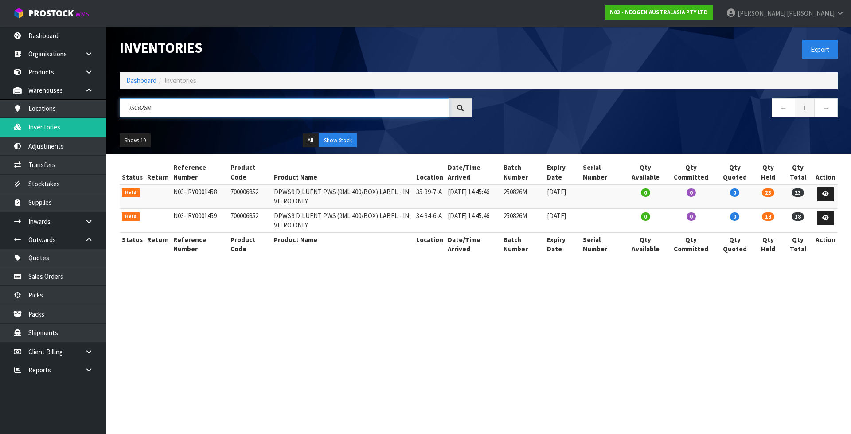
type input "250826M"
click at [634, 333] on section "Inventories Export Dashboard Inventories 250826M ← 1 → Show: 10 5 10 25 50 All …" at bounding box center [425, 217] width 851 height 434
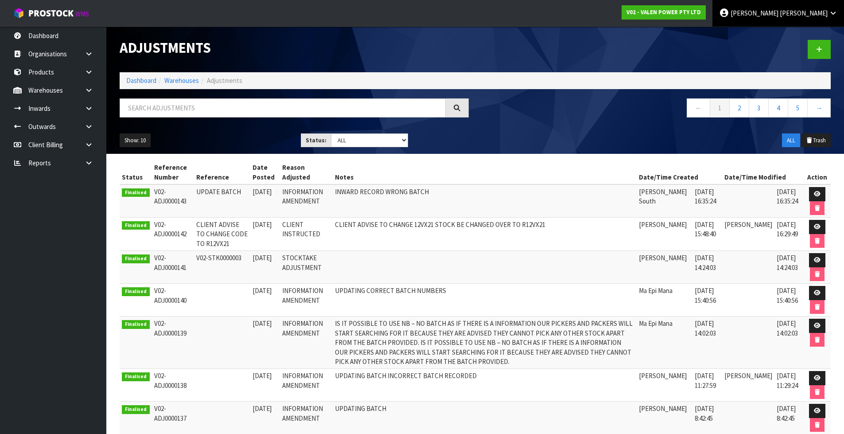
click at [835, 8] on link "[PERSON_NAME]" at bounding box center [779, 13] width 132 height 27
click at [820, 32] on link "Logout" at bounding box center [809, 35] width 70 height 12
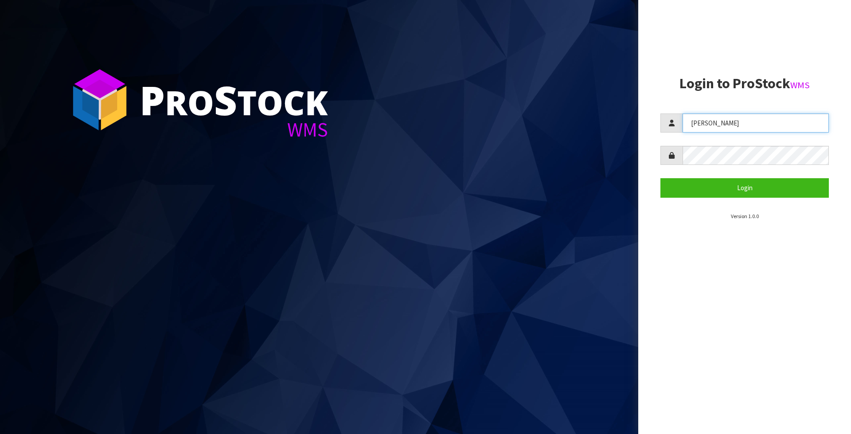
drag, startPoint x: 736, startPoint y: 123, endPoint x: 509, endPoint y: 82, distance: 231.0
click at [508, 82] on div "P ro S tock WMS Login to ProStock WMS KARLENE Login Version 1.0.0" at bounding box center [425, 217] width 851 height 434
type input "Meena"
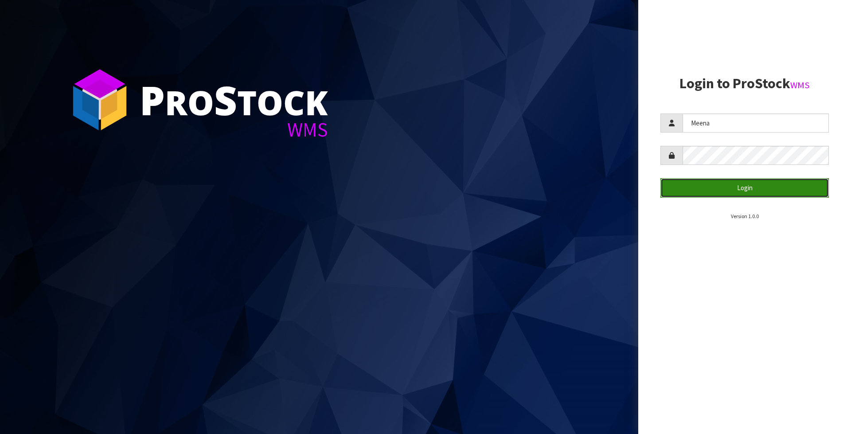
click at [766, 187] on button "Login" at bounding box center [744, 187] width 168 height 19
